Goal: Task Accomplishment & Management: Manage account settings

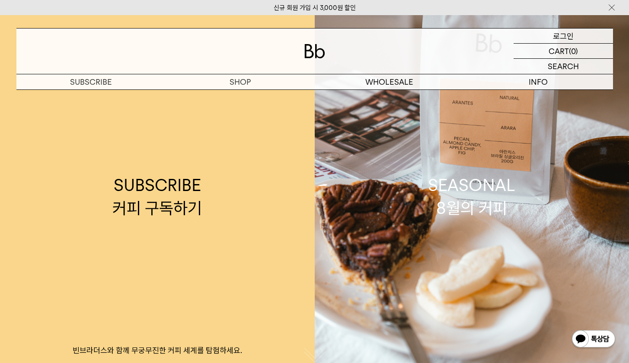
click at [559, 35] on p "로그인" at bounding box center [563, 36] width 21 height 15
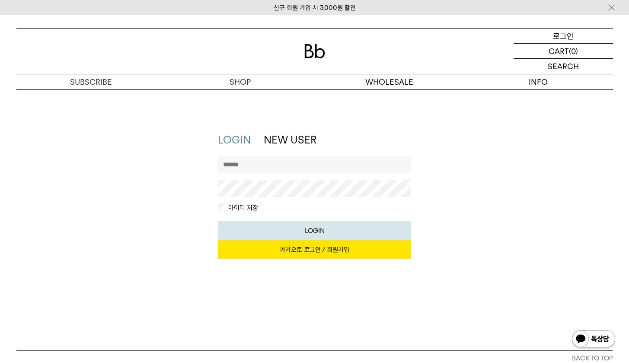
type input "**********"
click at [314, 230] on button "LOGIN" at bounding box center [314, 230] width 193 height 19
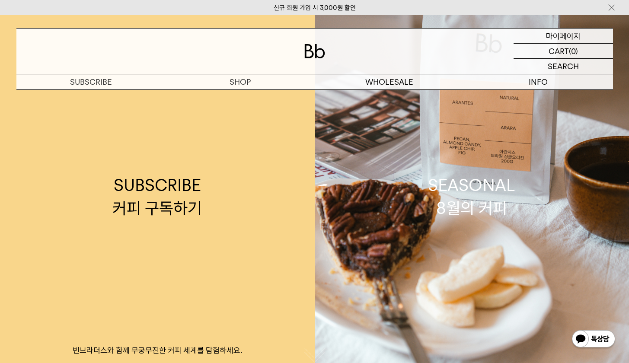
click at [561, 40] on p "마이페이지" at bounding box center [563, 36] width 35 height 15
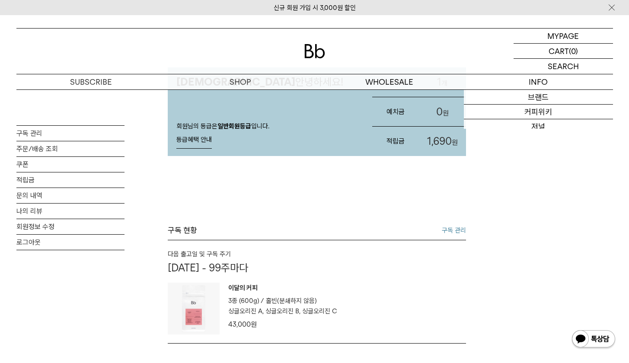
scroll to position [126, 0]
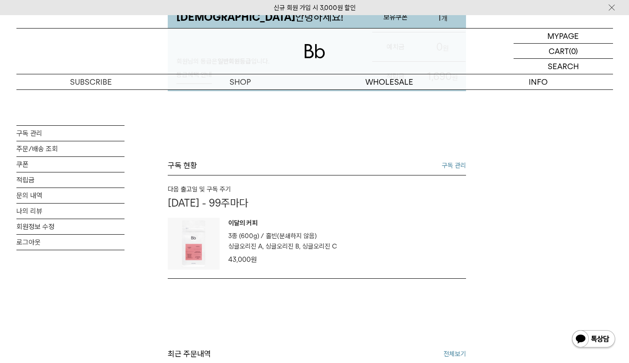
click at [458, 167] on link "구독 관리" at bounding box center [454, 165] width 24 height 10
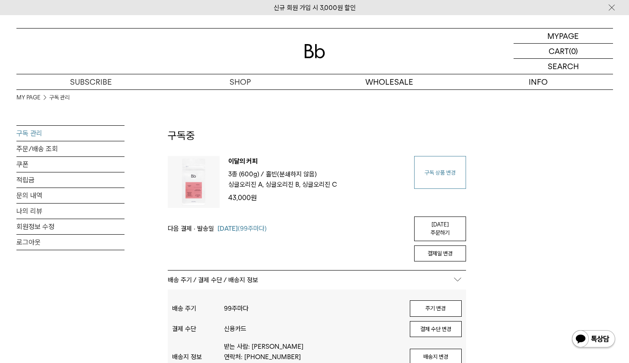
click at [446, 169] on link "구독 상품 변경" at bounding box center [440, 172] width 52 height 33
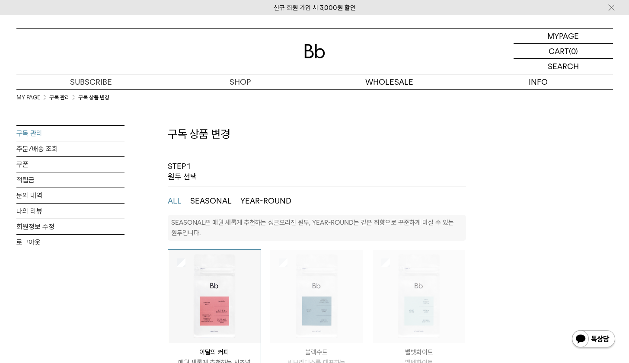
select select "**"
click at [565, 38] on p "마이페이지" at bounding box center [563, 36] width 35 height 15
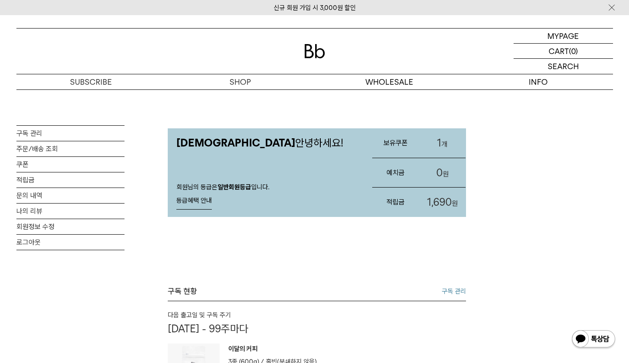
click at [398, 145] on h3 "보유쿠폰" at bounding box center [395, 142] width 47 height 23
click at [434, 144] on link "1 개" at bounding box center [442, 142] width 47 height 29
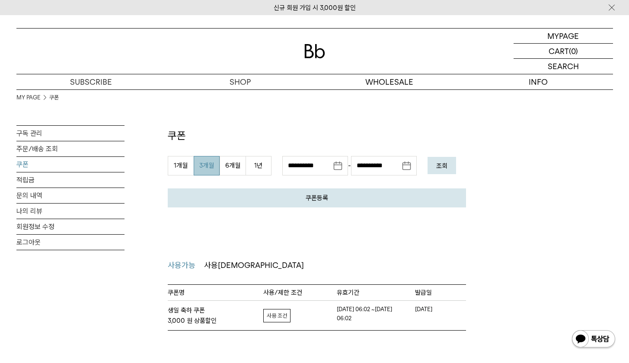
scroll to position [2, 0]
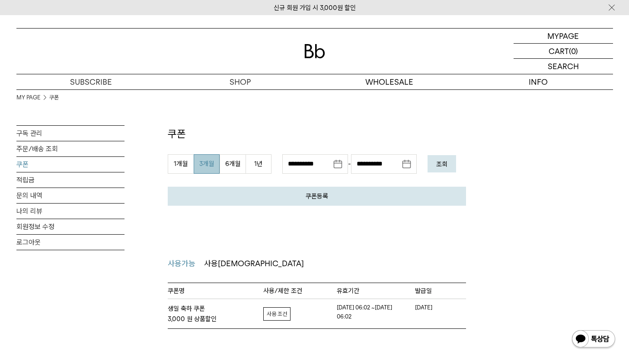
click at [274, 314] on link "자세히보기" at bounding box center [276, 313] width 27 height 13
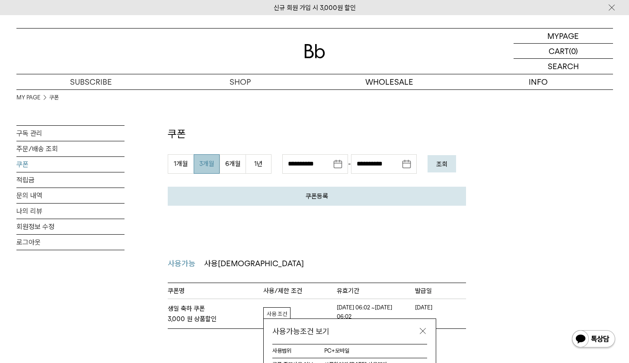
scroll to position [19, 0]
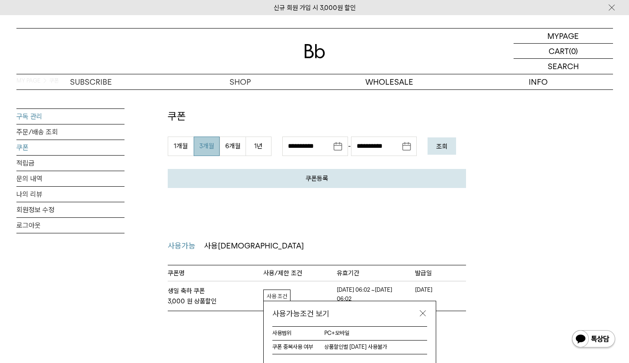
click at [33, 116] on link "구독 관리" at bounding box center [70, 116] width 108 height 15
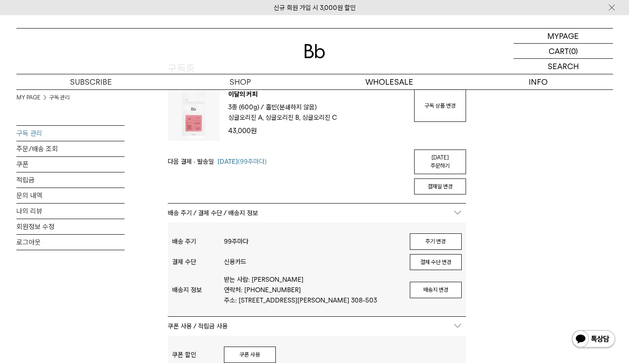
scroll to position [126, 0]
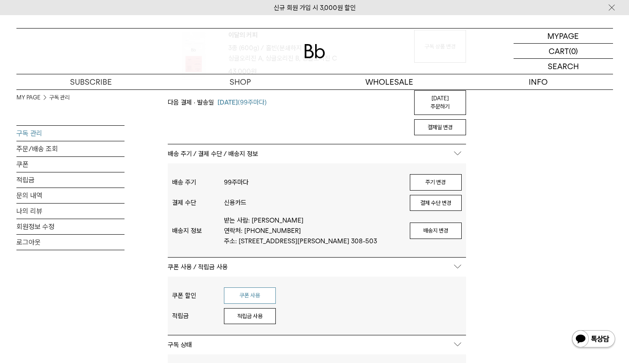
click at [245, 299] on button "쿠폰 사용" at bounding box center [250, 295] width 52 height 16
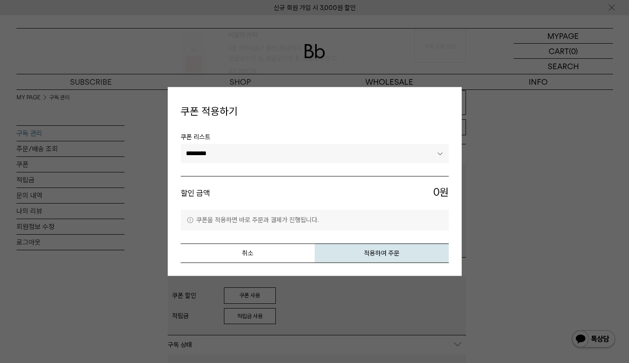
select select "*******"
click at [272, 247] on button "취소" at bounding box center [248, 253] width 134 height 19
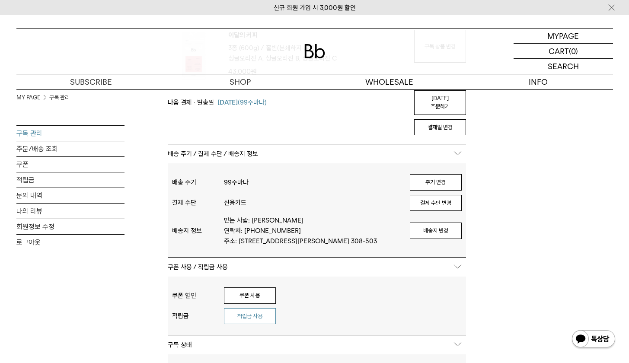
click at [256, 320] on button "적립금 사용" at bounding box center [250, 316] width 52 height 16
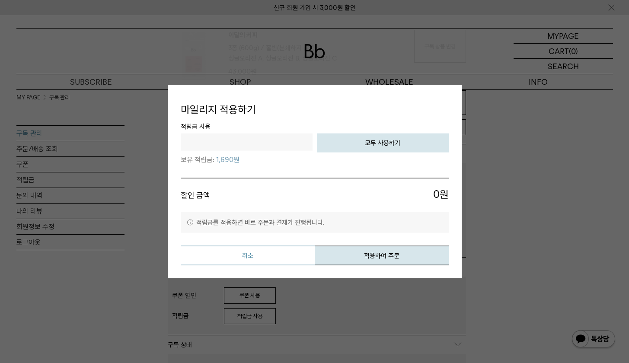
click at [257, 260] on button "취소" at bounding box center [248, 254] width 134 height 19
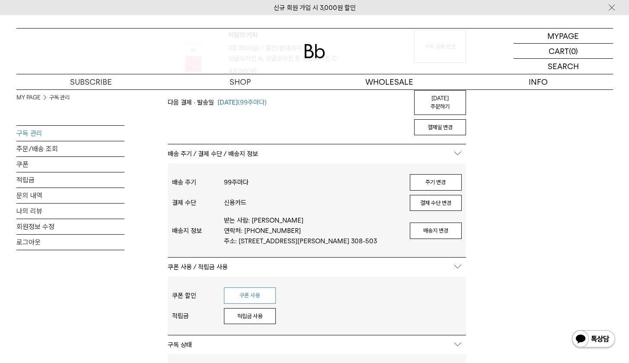
click at [248, 300] on button "쿠폰 사용" at bounding box center [250, 295] width 52 height 16
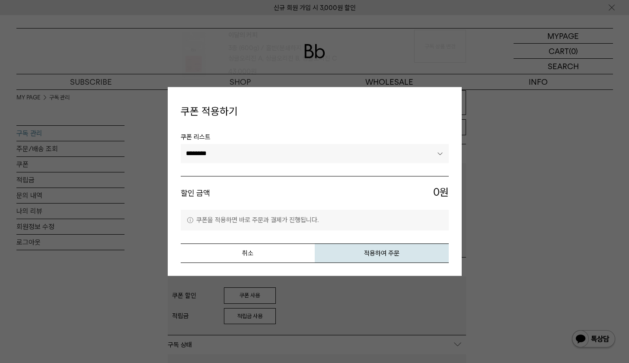
select select "*******"
click at [396, 256] on button "적용하여 주문" at bounding box center [382, 253] width 134 height 19
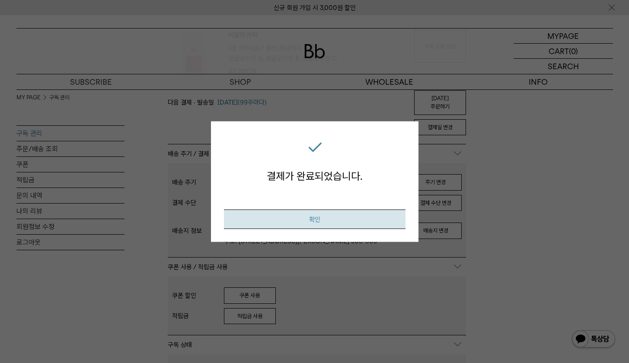
click at [346, 216] on button "확인" at bounding box center [314, 218] width 181 height 19
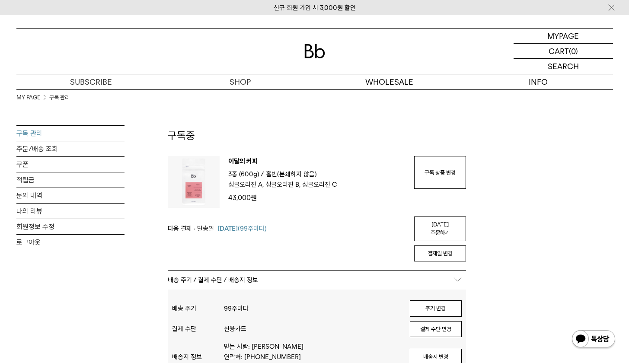
scroll to position [126, 0]
